Goal: Task Accomplishment & Management: Complete application form

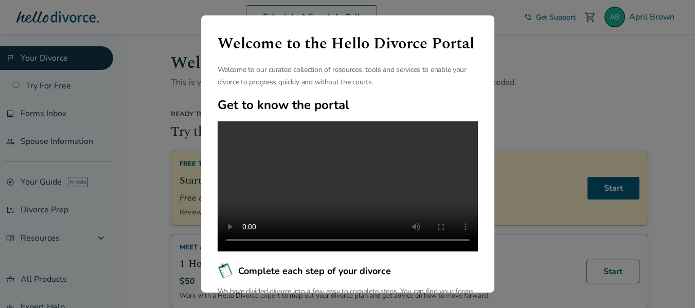
click at [572, 73] on div "Welcome to the Hello Divorce Portal Welcome to our curated collection of resour…" at bounding box center [347, 154] width 695 height 308
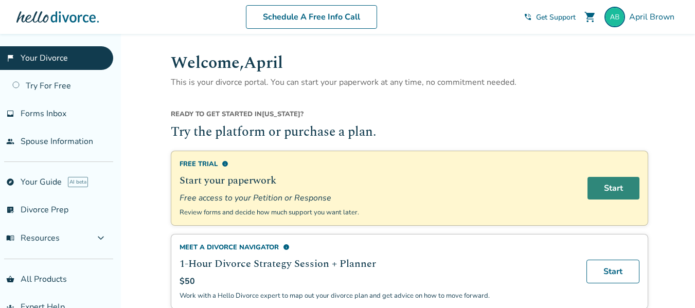
click at [618, 190] on link "Start" at bounding box center [614, 188] width 52 height 23
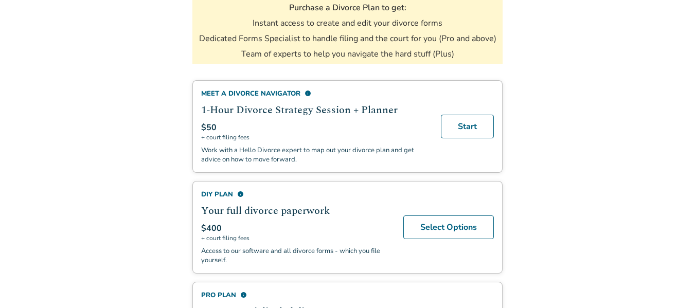
scroll to position [206, 0]
